Goal: Task Accomplishment & Management: Manage account settings

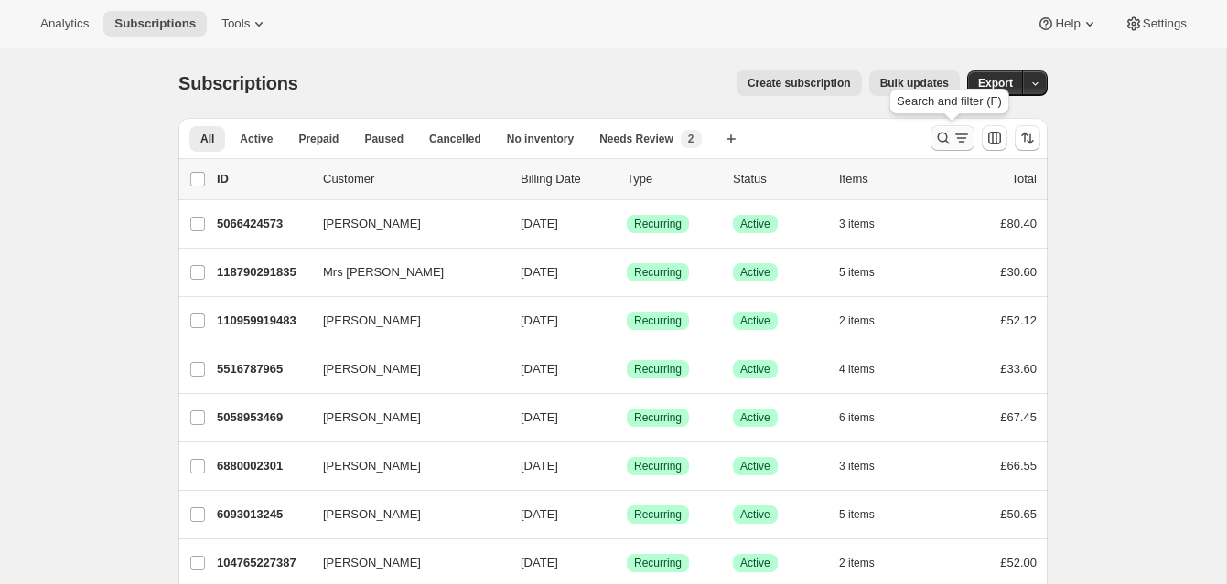
click at [940, 135] on icon "Search and filter results" at bounding box center [943, 138] width 18 height 18
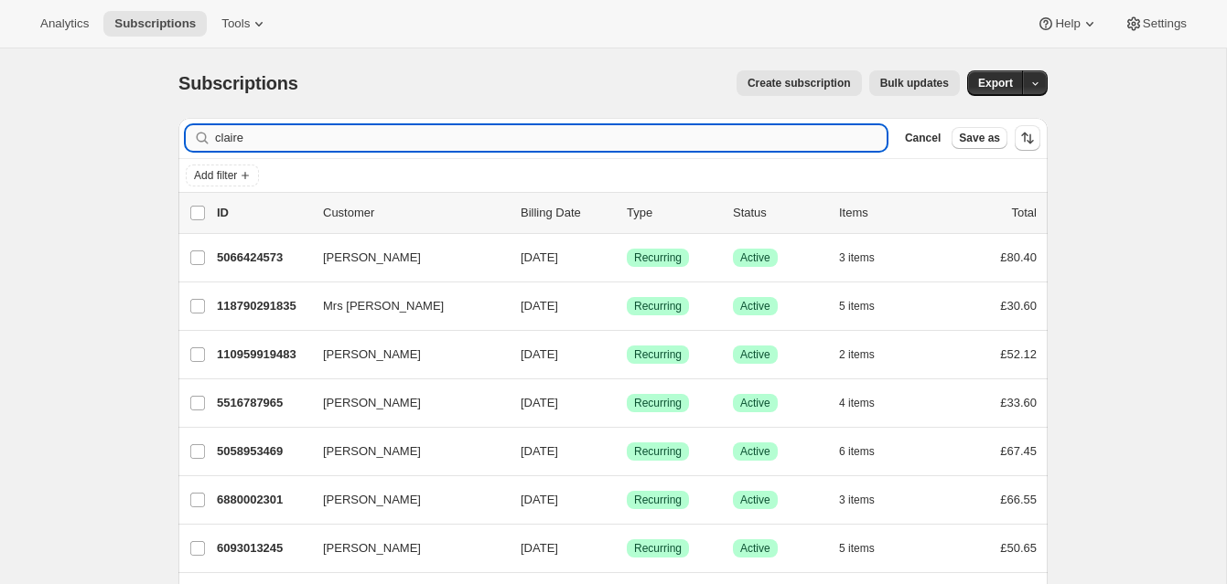
click at [489, 138] on input "claire" at bounding box center [550, 138] width 671 height 26
drag, startPoint x: 260, startPoint y: 143, endPoint x: 166, endPoint y: 137, distance: 94.4
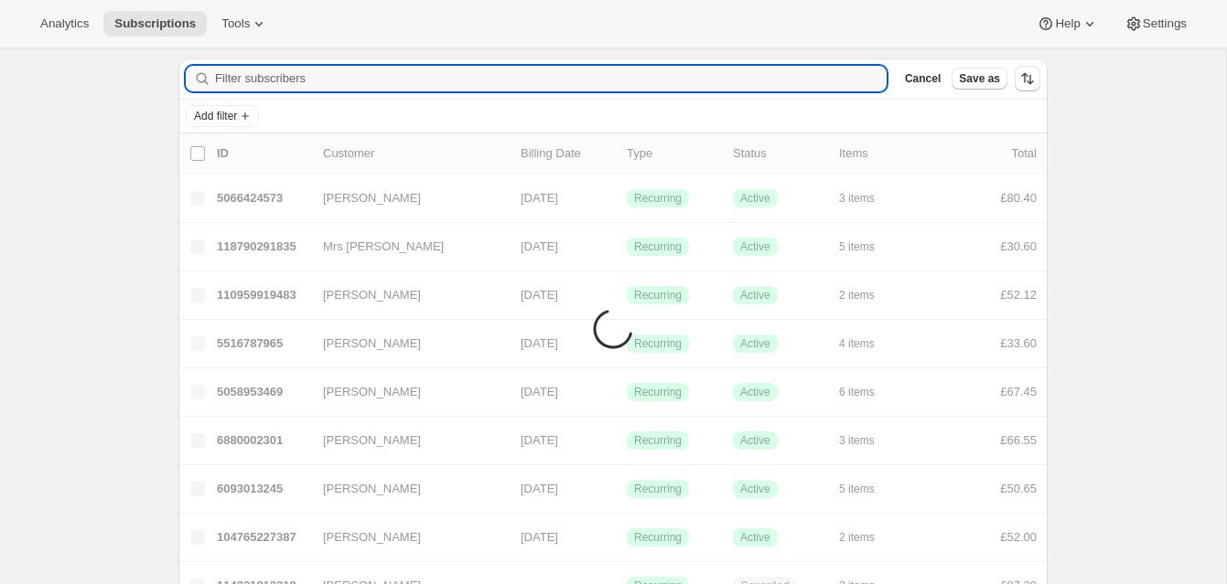
scroll to position [62, 0]
click at [278, 73] on input "Filter subscribers" at bounding box center [550, 76] width 671 height 26
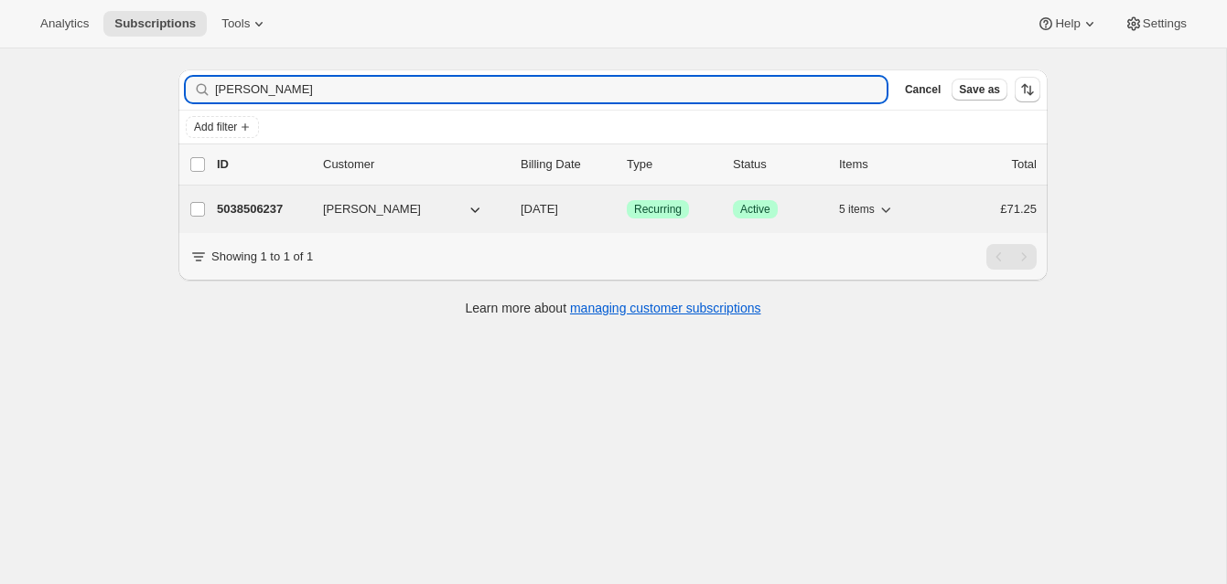
type input "Helen Morris"
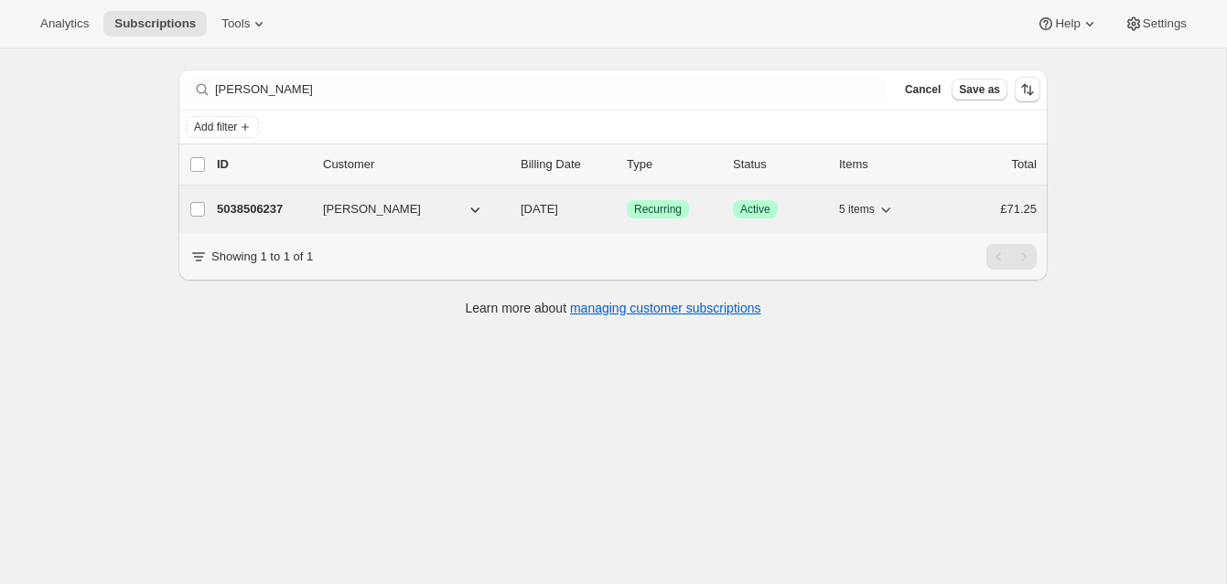
click at [273, 204] on p "5038506237" at bounding box center [262, 209] width 91 height 18
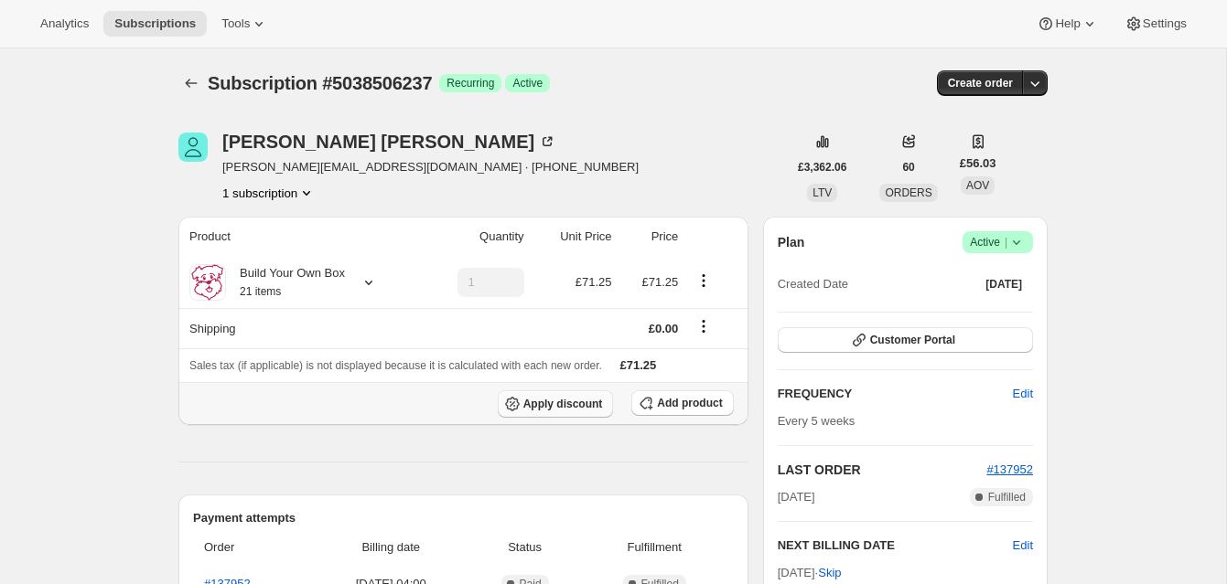
click at [554, 397] on button "Apply discount" at bounding box center [556, 404] width 116 height 27
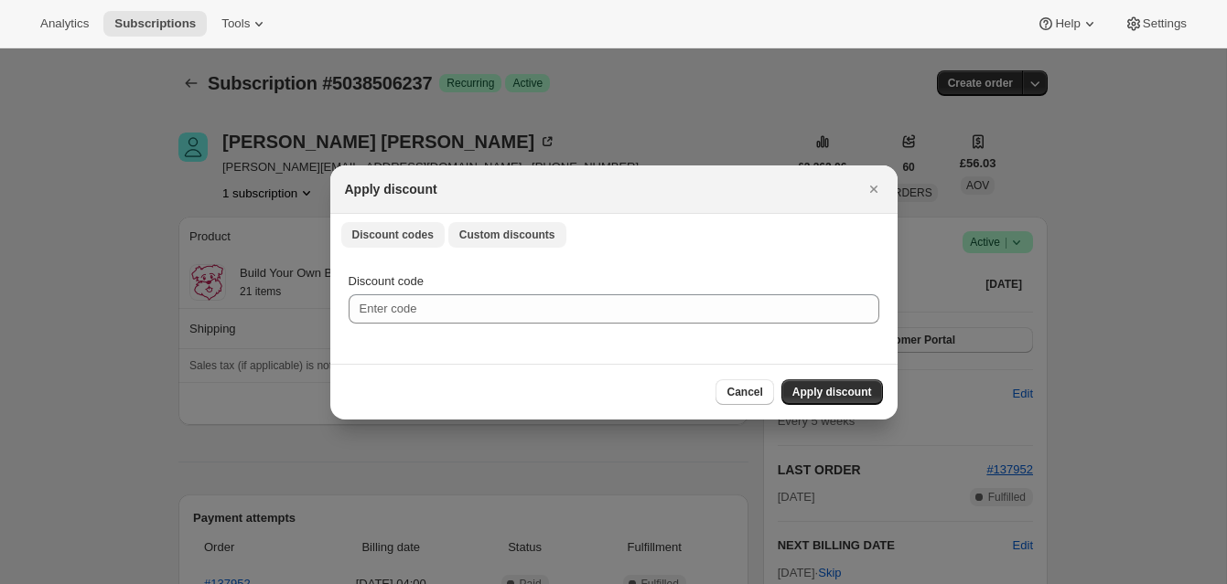
click at [530, 231] on span "Custom discounts" at bounding box center [507, 235] width 96 height 15
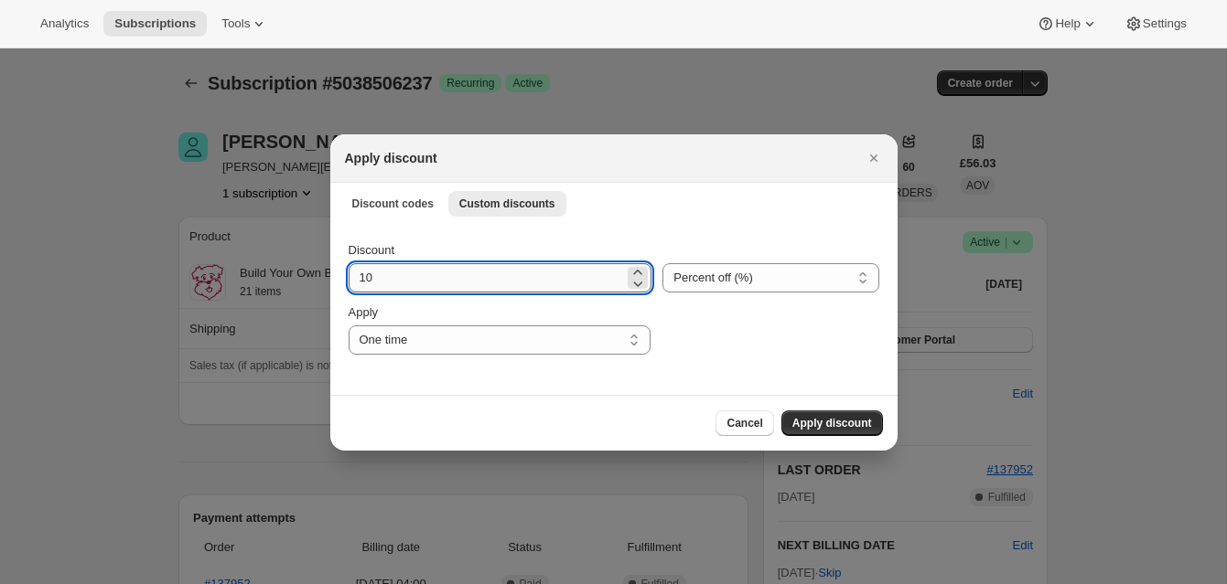
drag, startPoint x: 366, startPoint y: 279, endPoint x: 378, endPoint y: 279, distance: 11.9
click at [378, 279] on input "10" at bounding box center [486, 277] width 276 height 29
type input "15"
click at [836, 421] on span "Apply discount" at bounding box center [832, 423] width 80 height 15
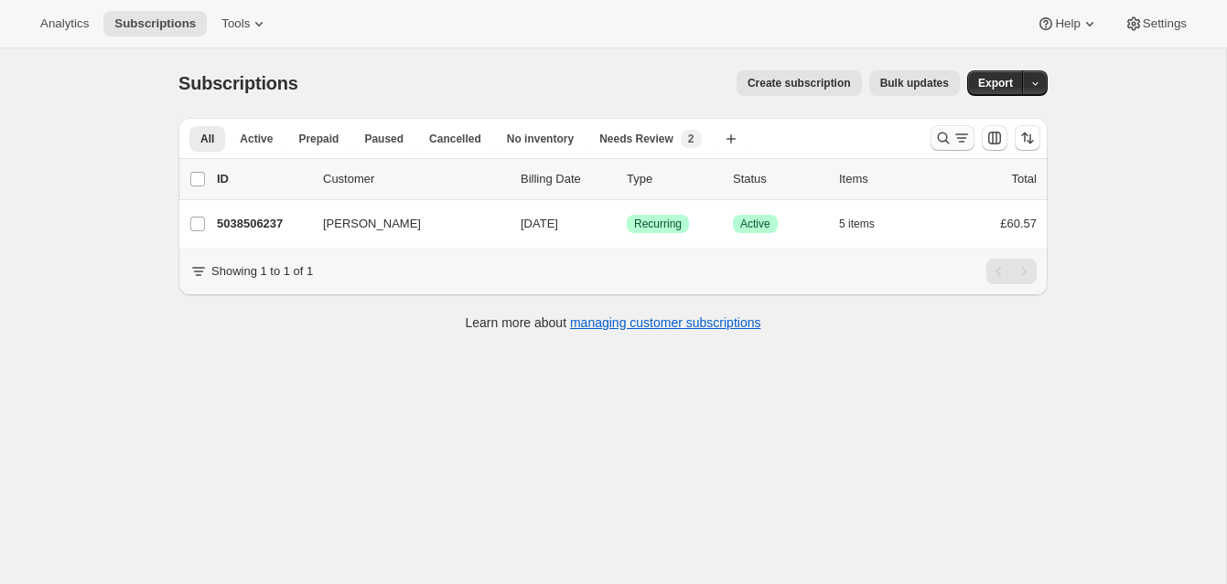
click at [941, 134] on icon "Search and filter results" at bounding box center [943, 138] width 18 height 18
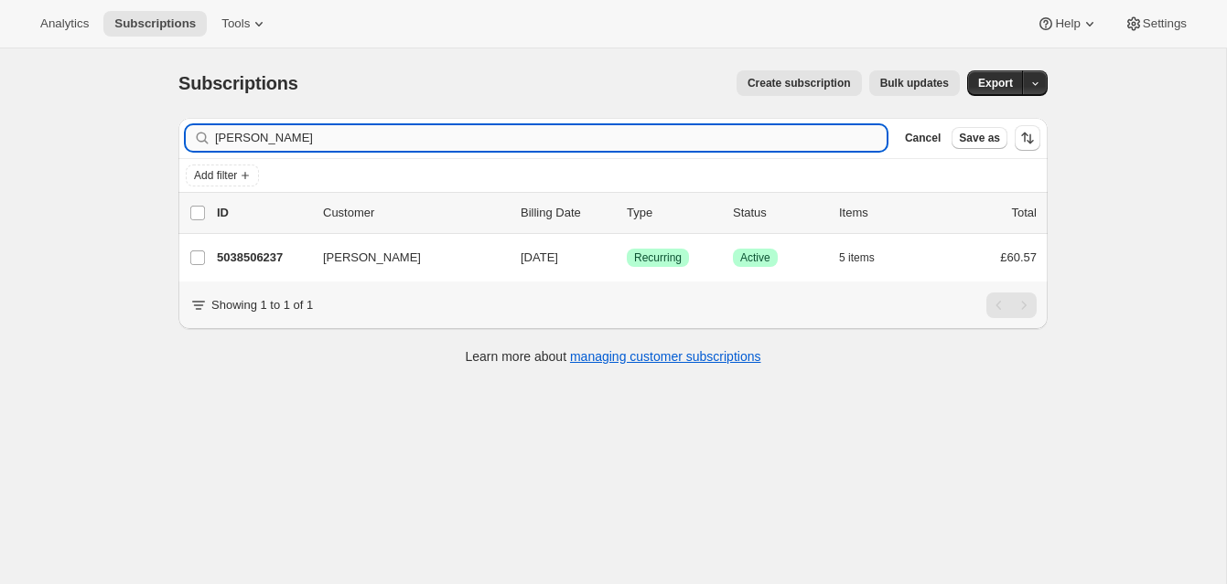
drag, startPoint x: 301, startPoint y: 130, endPoint x: 329, endPoint y: 137, distance: 29.3
click at [324, 139] on input "[PERSON_NAME]" at bounding box center [550, 138] width 671 height 26
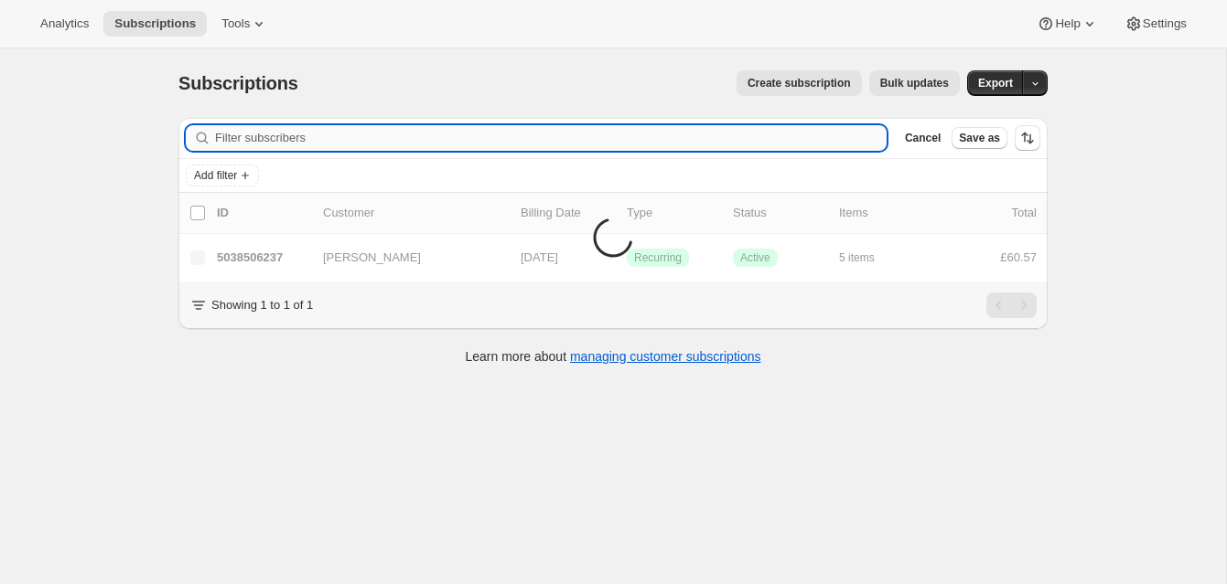
click at [428, 137] on input "Filter subscribers" at bounding box center [550, 138] width 671 height 26
type input "137890"
drag, startPoint x: 263, startPoint y: 139, endPoint x: 197, endPoint y: 134, distance: 66.9
click at [197, 134] on div "137890 Clear" at bounding box center [536, 138] width 701 height 26
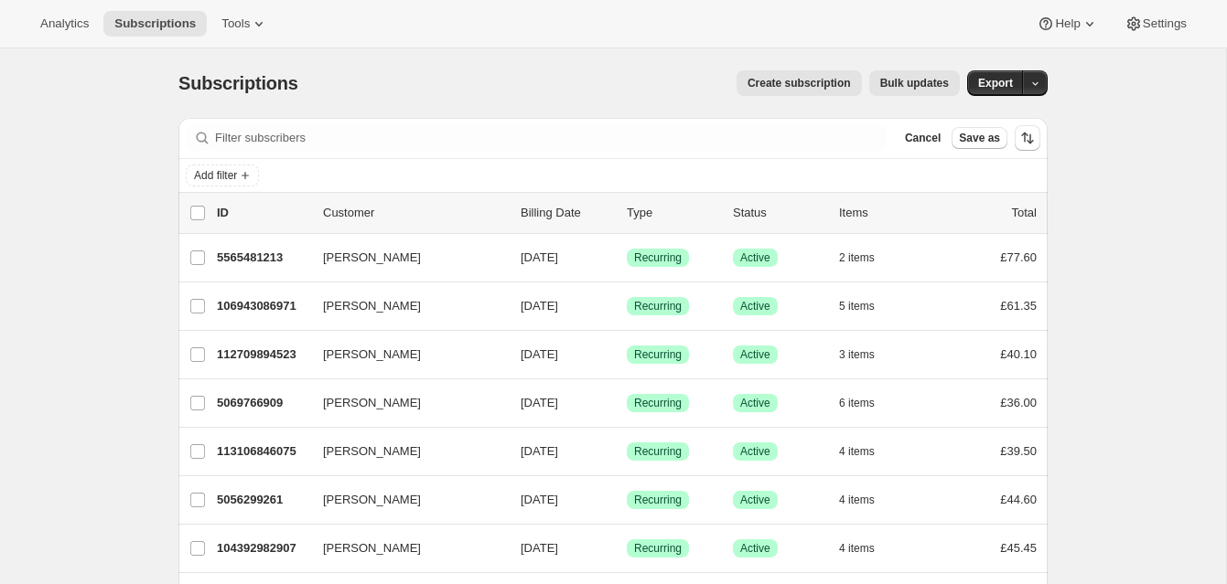
scroll to position [15, 0]
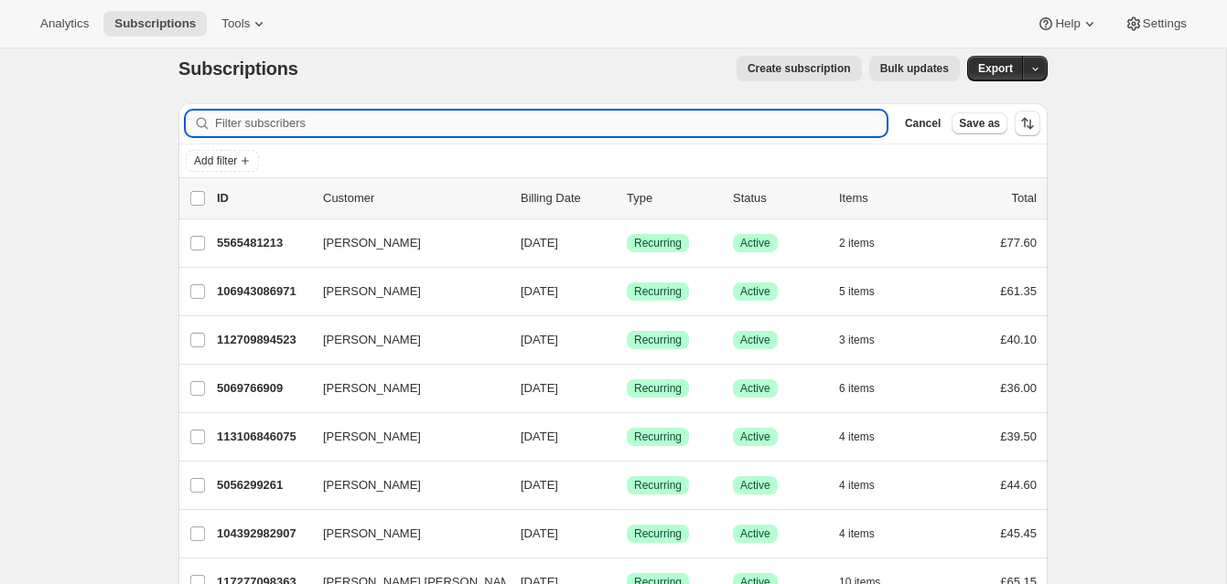
click at [342, 123] on input "Filter subscribers" at bounding box center [550, 124] width 671 height 26
paste input "Henry Ka Shing Lum"
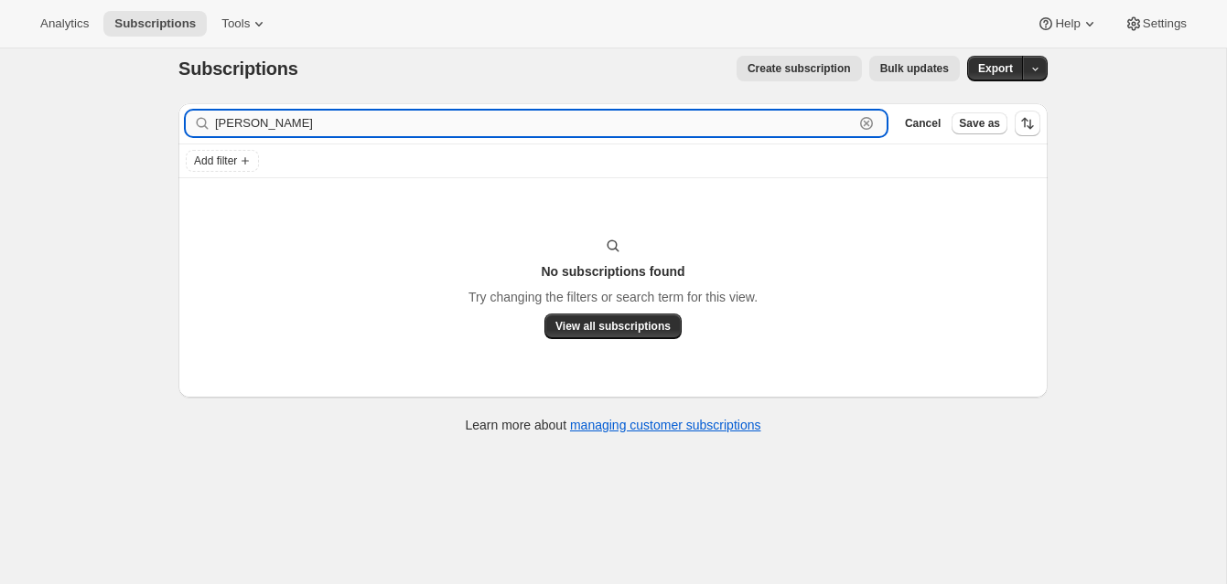
drag, startPoint x: 275, startPoint y: 125, endPoint x: 251, endPoint y: 125, distance: 24.7
click at [251, 125] on input "Henry Ka" at bounding box center [534, 124] width 638 height 26
type input "Henry"
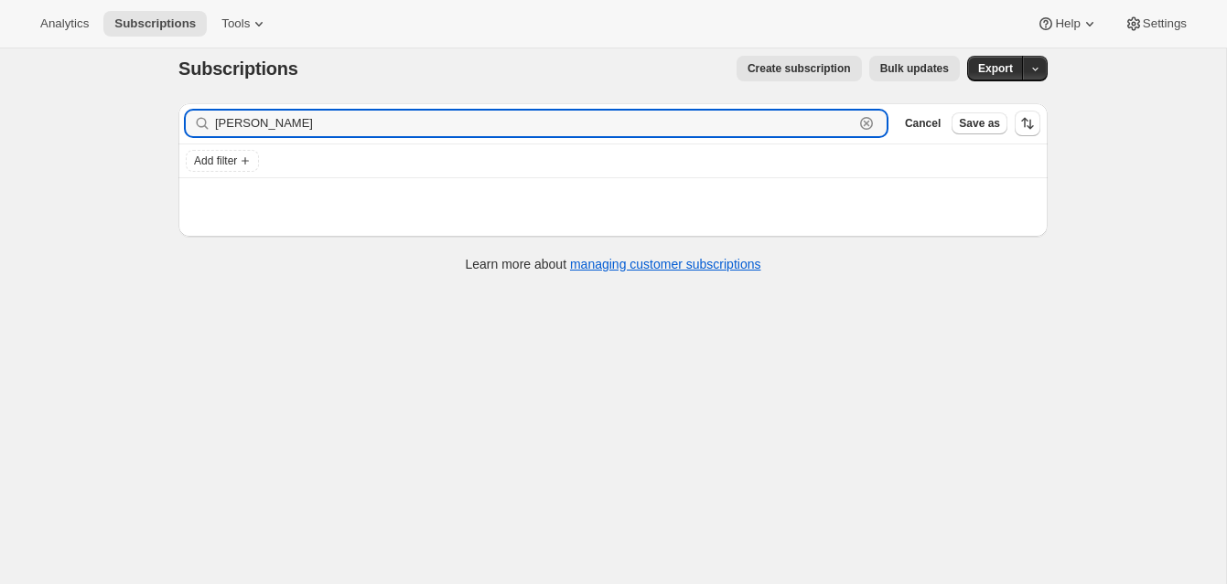
drag, startPoint x: 254, startPoint y: 129, endPoint x: 205, endPoint y: 123, distance: 49.8
click at [206, 123] on div "Henry Clear" at bounding box center [536, 124] width 701 height 26
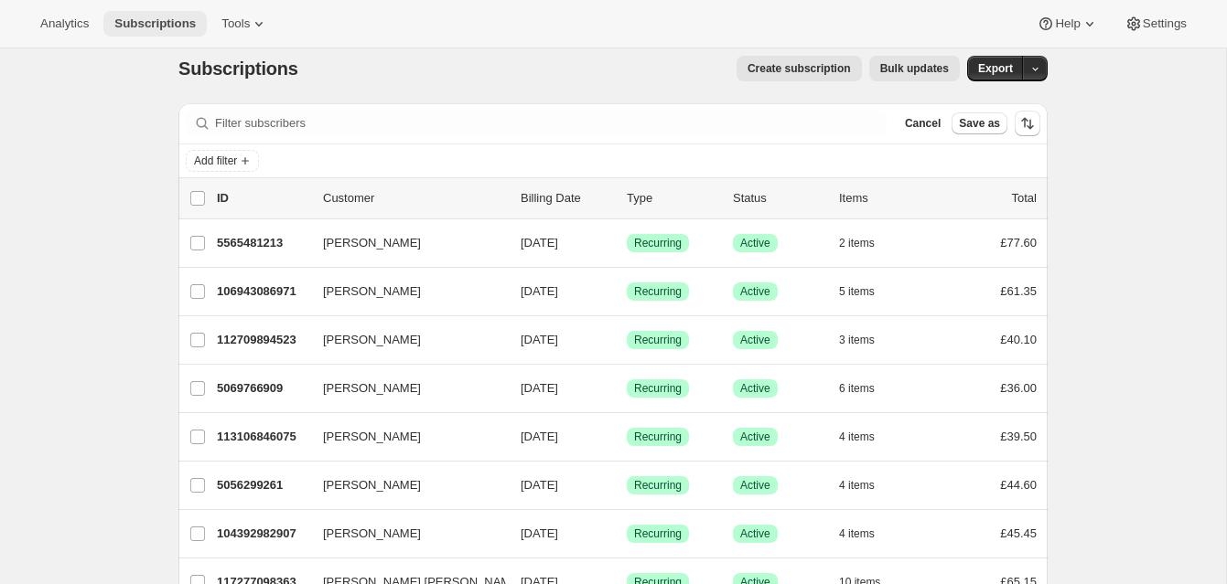
click at [170, 16] on span "Subscriptions" at bounding box center [154, 23] width 81 height 15
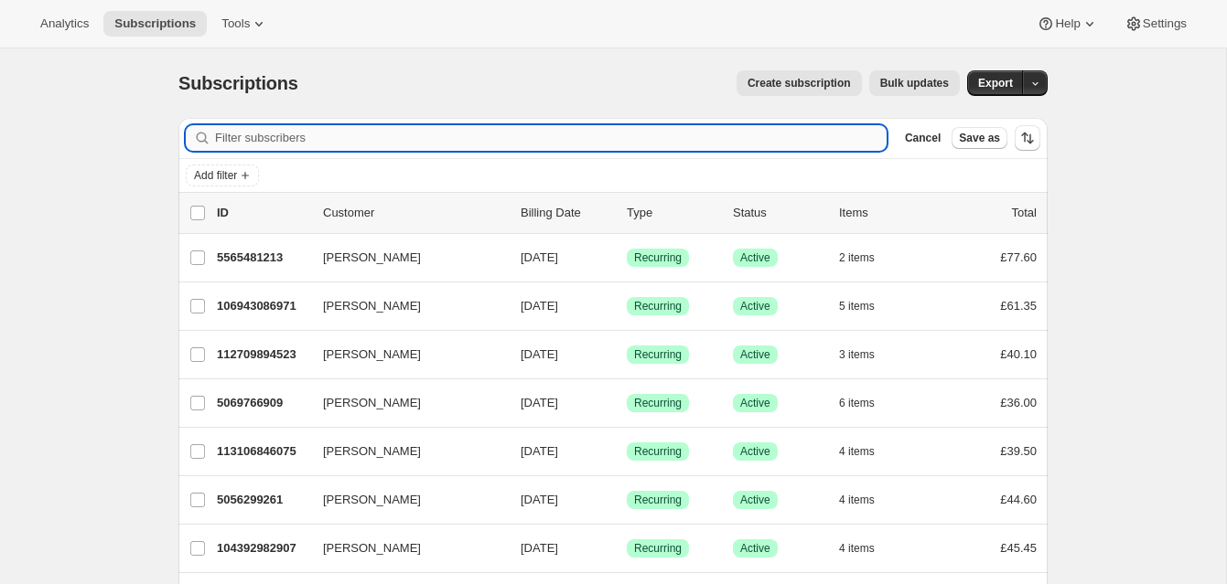
click at [346, 140] on input "Filter subscribers" at bounding box center [550, 138] width 671 height 26
paste input "Henry Lum"
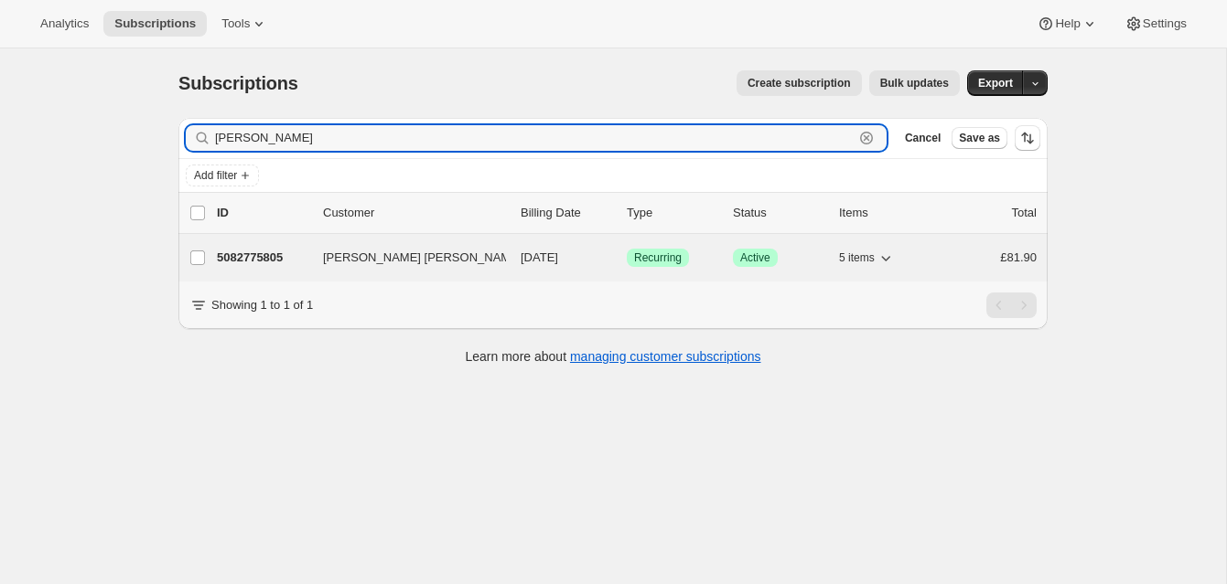
type input "Henry Lum"
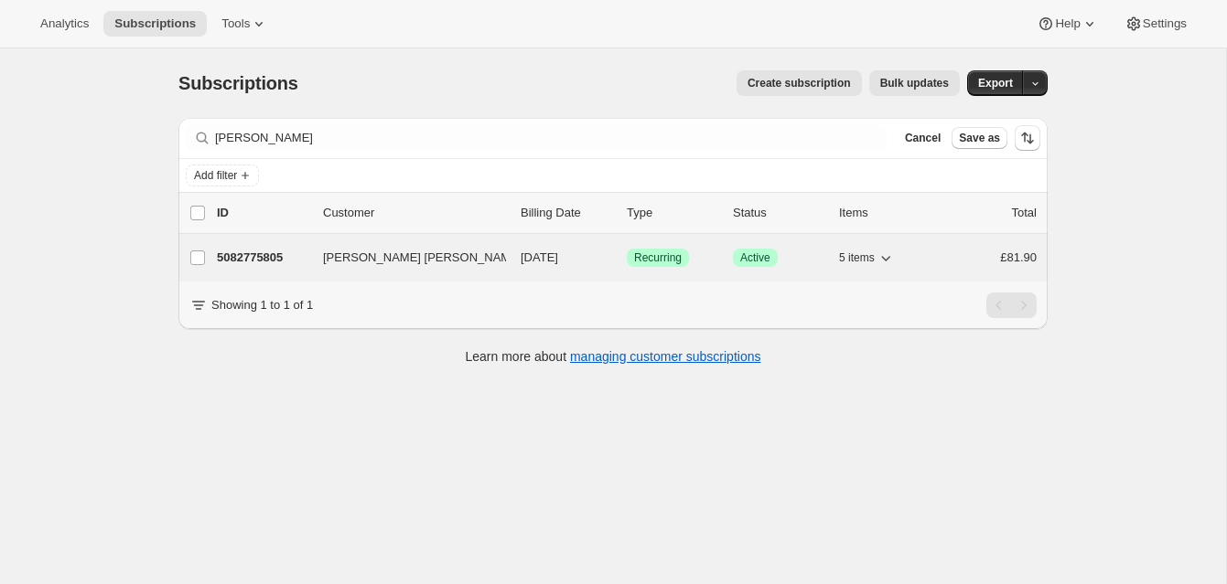
click at [283, 252] on p "5082775805" at bounding box center [262, 258] width 91 height 18
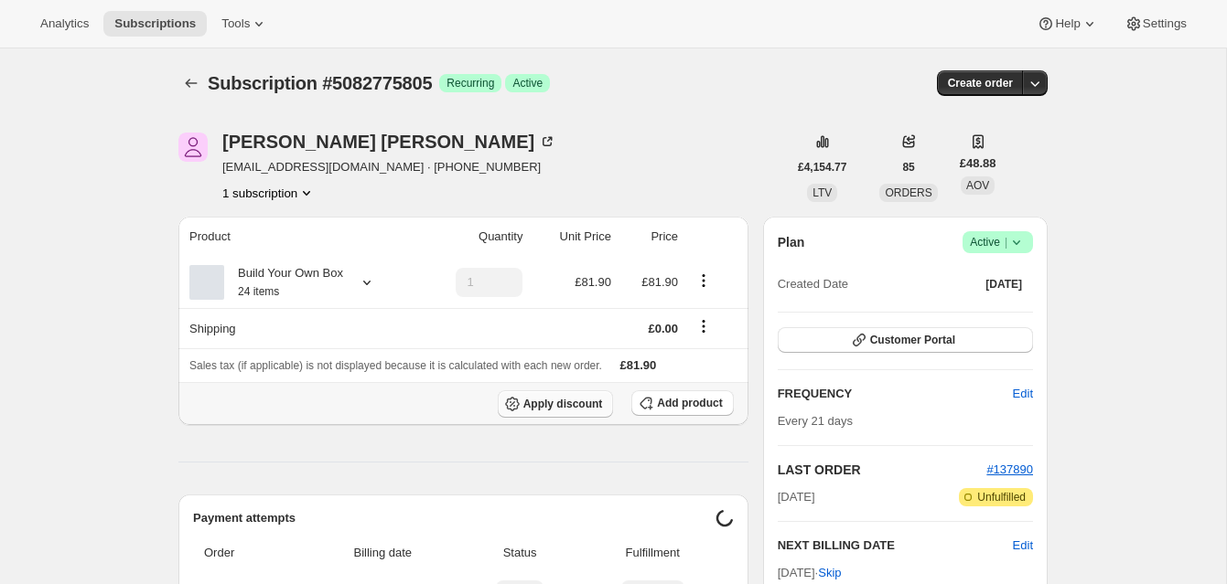
click at [581, 402] on span "Apply discount" at bounding box center [563, 404] width 80 height 15
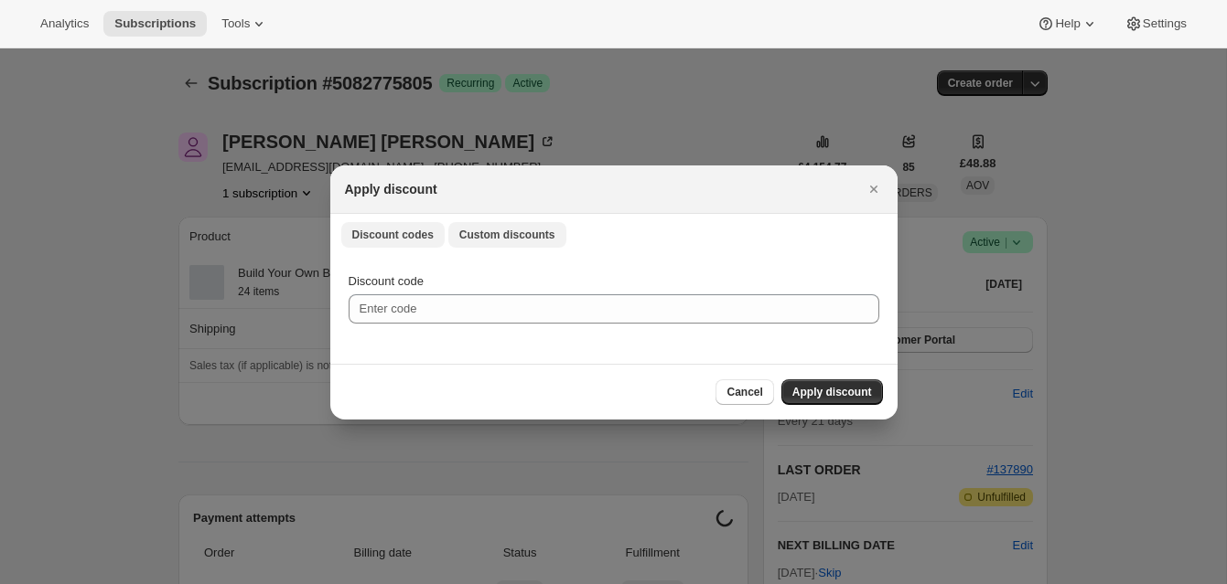
click at [500, 232] on span "Custom discounts" at bounding box center [507, 235] width 96 height 15
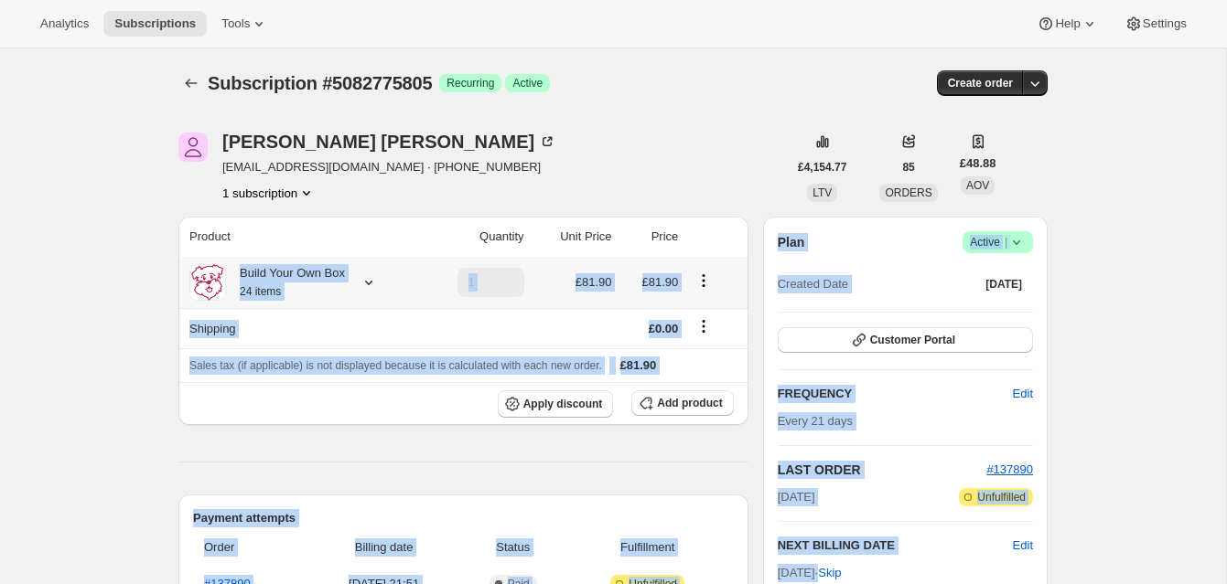
drag, startPoint x: 360, startPoint y: 279, endPoint x: 397, endPoint y: 278, distance: 36.6
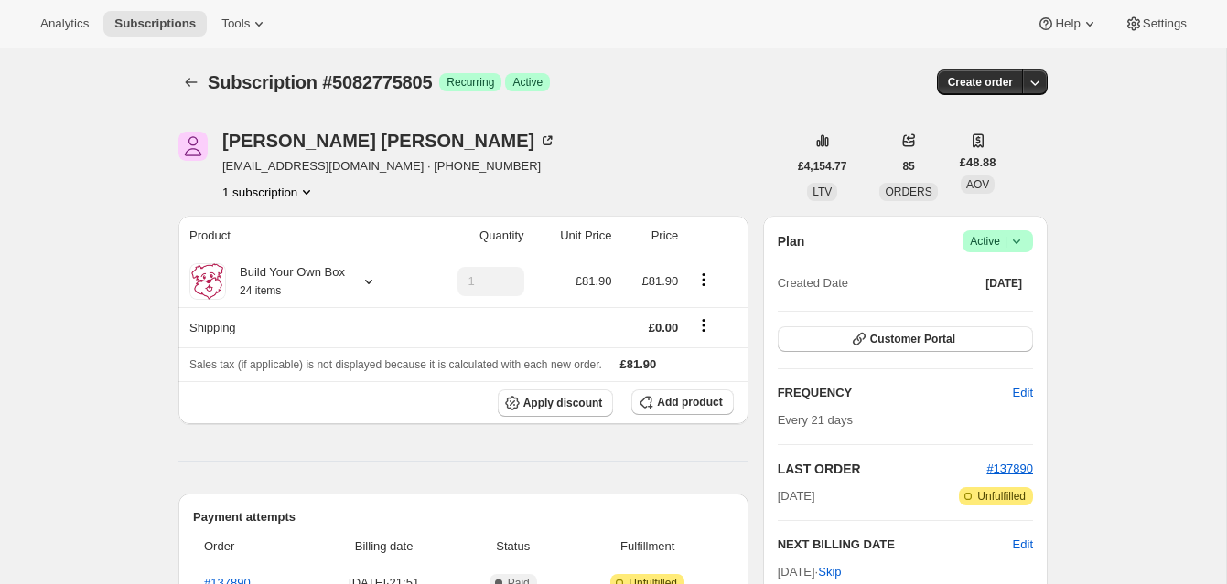
drag, startPoint x: 552, startPoint y: 169, endPoint x: 348, endPoint y: 296, distance: 240.3
click at [552, 169] on div "Ka Shing Henry Lum henrykslum@gmail.com · +447925274245 1 subscription" at bounding box center [482, 167] width 608 height 70
click at [551, 399] on span "Apply discount" at bounding box center [563, 403] width 80 height 15
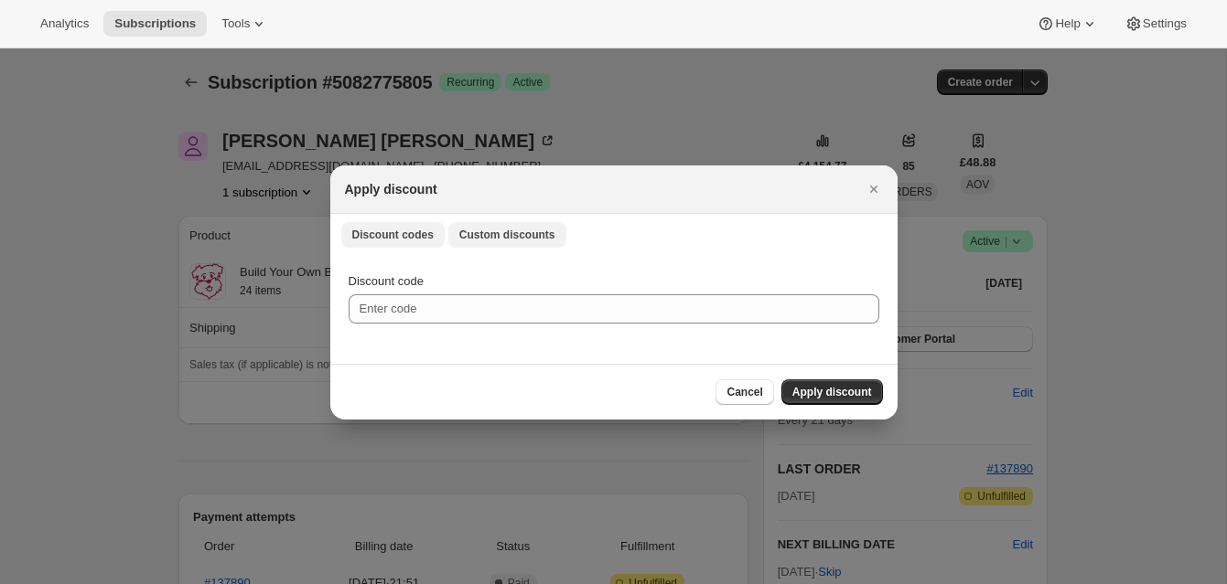
click at [500, 234] on span "Custom discounts" at bounding box center [507, 235] width 96 height 15
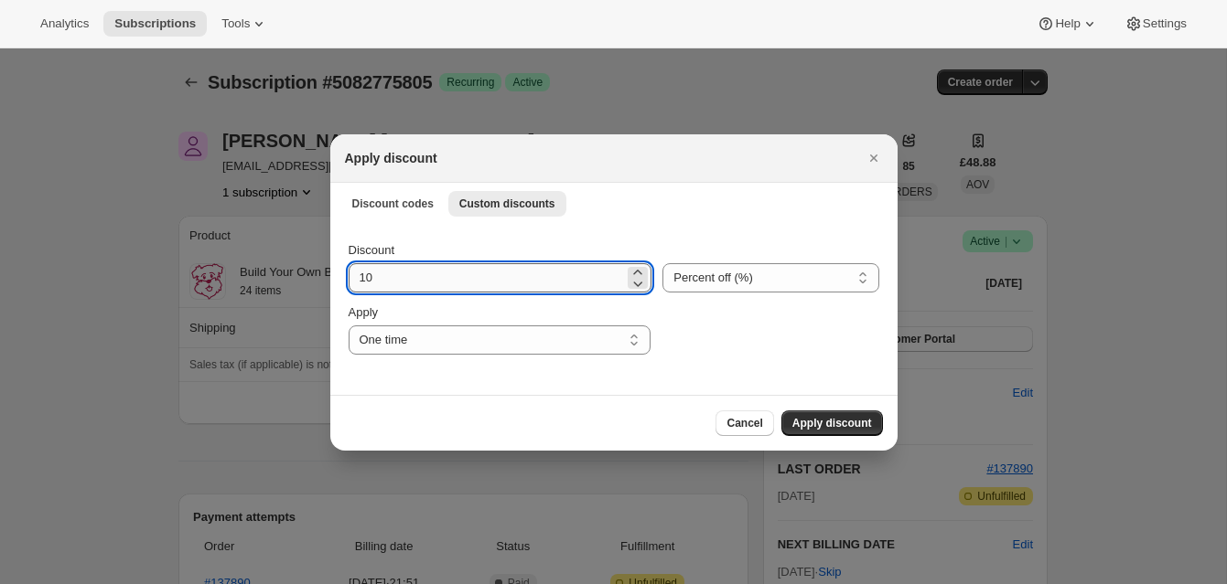
drag, startPoint x: 358, startPoint y: 277, endPoint x: 391, endPoint y: 275, distance: 33.0
click at [389, 275] on input "10" at bounding box center [486, 277] width 276 height 29
type input "19"
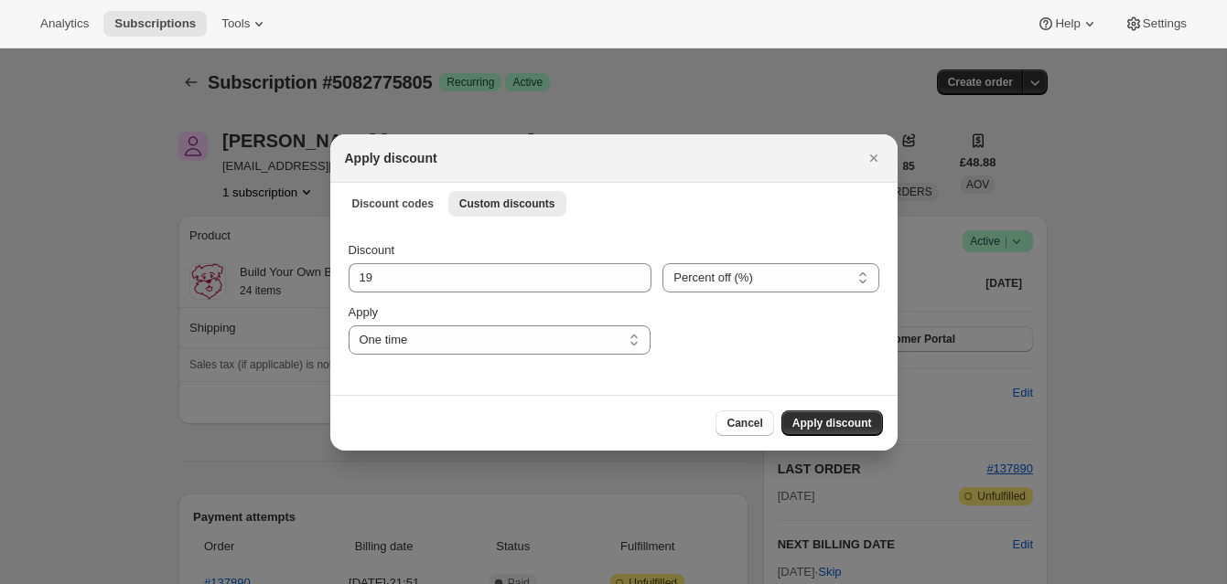
click at [836, 420] on span "Apply discount" at bounding box center [832, 423] width 80 height 15
